Goal: Entertainment & Leisure: Consume media (video, audio)

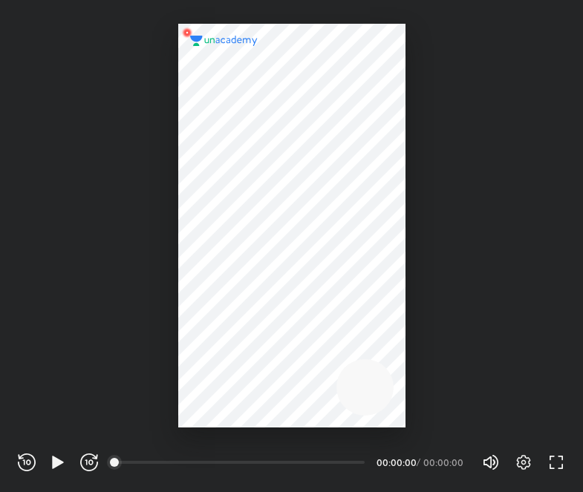
scroll to position [492, 583]
click at [53, 472] on div "REWIND (J) PLAY (K) FORWARD (L) 00:00 00:00:00 / 00:00:00 Volume (M) 100% Setti…" at bounding box center [291, 462] width 547 height 22
click at [52, 470] on icon "button" at bounding box center [58, 463] width 18 height 18
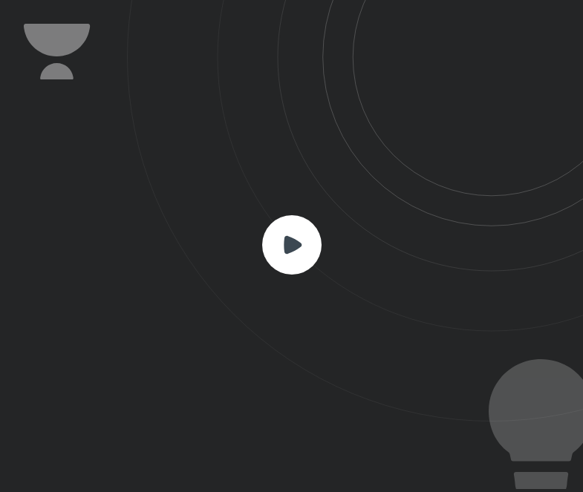
click at [318, 255] on rect at bounding box center [291, 244] width 59 height 59
click at [316, 247] on rect at bounding box center [291, 244] width 59 height 59
click at [290, 176] on icon at bounding box center [355, 211] width 456 height 422
click at [290, 267] on rect at bounding box center [291, 244] width 59 height 59
click at [325, 253] on icon at bounding box center [355, 211] width 456 height 422
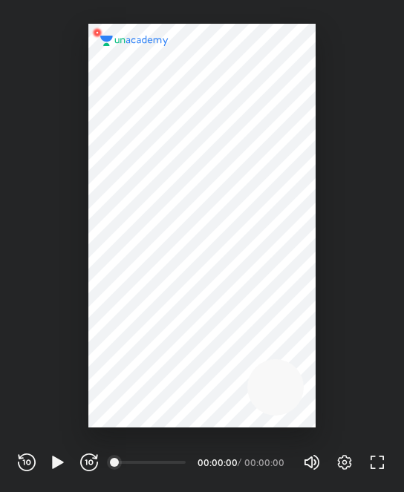
scroll to position [492, 404]
click at [67, 469] on div "REWIND (J) PLAY (K) FORWARD (L)" at bounding box center [58, 463] width 80 height 18
click at [59, 465] on icon "button" at bounding box center [58, 463] width 18 height 18
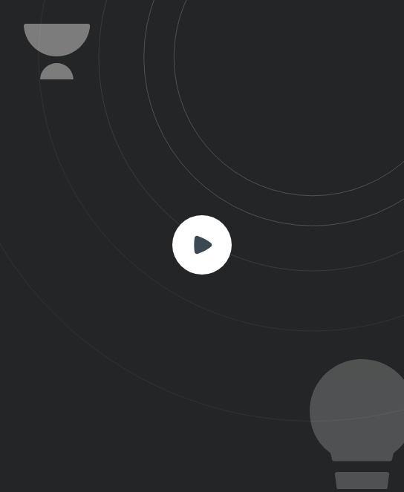
click at [199, 258] on rect at bounding box center [201, 244] width 59 height 59
click at [204, 261] on rect at bounding box center [201, 244] width 59 height 59
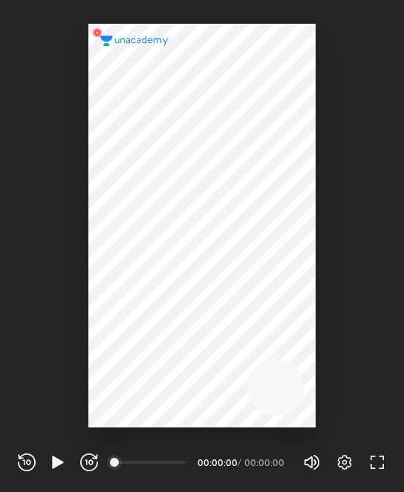
click at [252, 345] on div at bounding box center [201, 226] width 227 height 404
click at [140, 464] on div "00:00" at bounding box center [151, 462] width 70 height 15
click at [116, 463] on div "00:00" at bounding box center [151, 462] width 70 height 15
drag, startPoint x: 117, startPoint y: 463, endPoint x: 170, endPoint y: 457, distance: 53.1
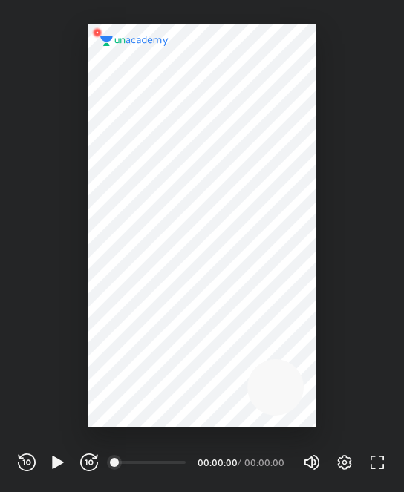
click at [162, 472] on div "REWIND (J) PLAY (K) FORWARD (L) 00:00 00:00:00 / 00:00:00 Volume (M) 100% Setti…" at bounding box center [202, 462] width 368 height 22
click at [183, 423] on div at bounding box center [201, 226] width 227 height 404
click at [184, 425] on div at bounding box center [201, 226] width 227 height 404
